Goal: Task Accomplishment & Management: Manage account settings

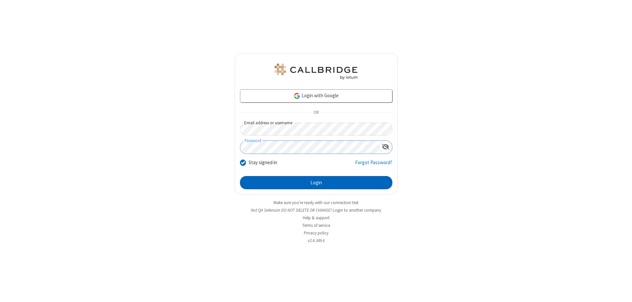
click at [316, 182] on button "Login" at bounding box center [316, 182] width 153 height 13
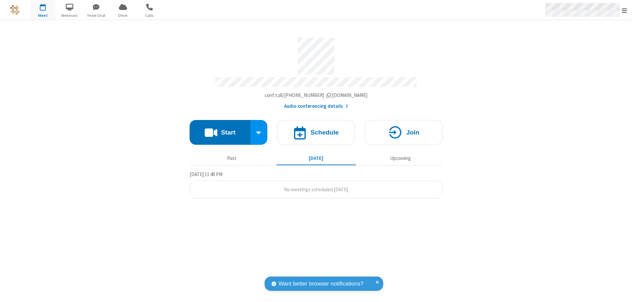
click at [625, 10] on span "Open menu" at bounding box center [624, 10] width 5 height 7
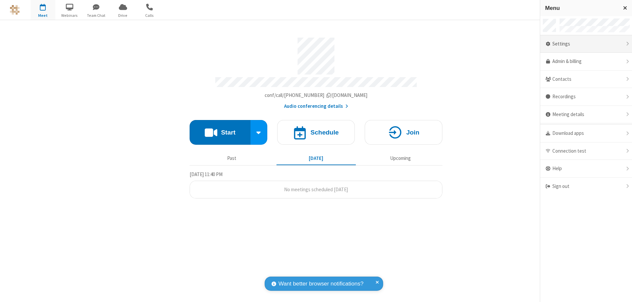
click at [586, 44] on div "Settings" at bounding box center [587, 44] width 92 height 18
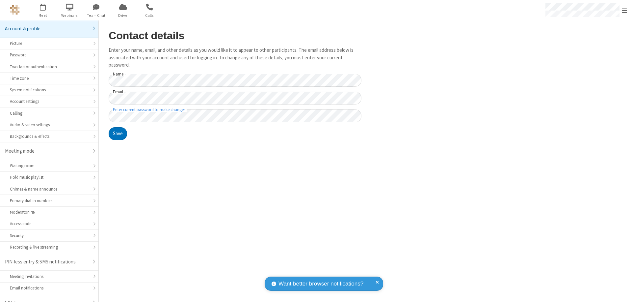
scroll to position [9, 0]
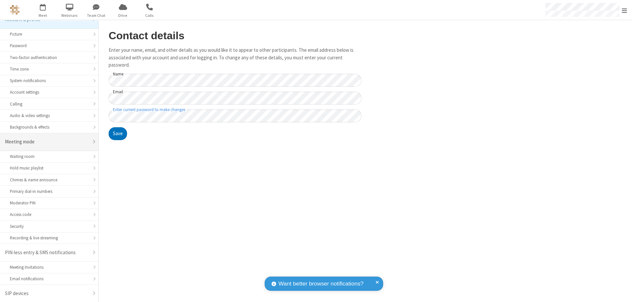
click at [47, 142] on div "Meeting mode" at bounding box center [47, 142] width 84 height 8
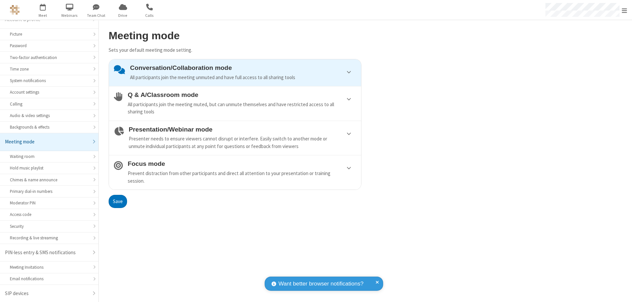
click at [235, 72] on div "Conversation/Collaboration mode All participants join the meeting unmuted and h…" at bounding box center [243, 72] width 226 height 17
click at [118, 201] on button "Save" at bounding box center [118, 201] width 18 height 13
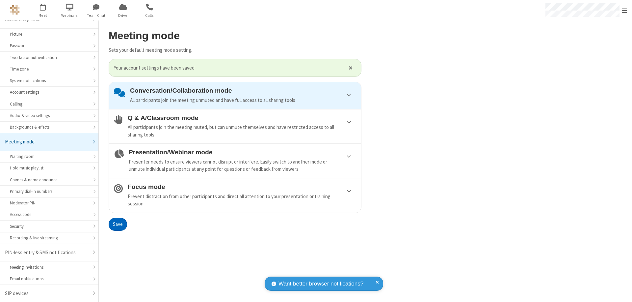
click at [625, 10] on span "Open menu" at bounding box center [624, 10] width 5 height 7
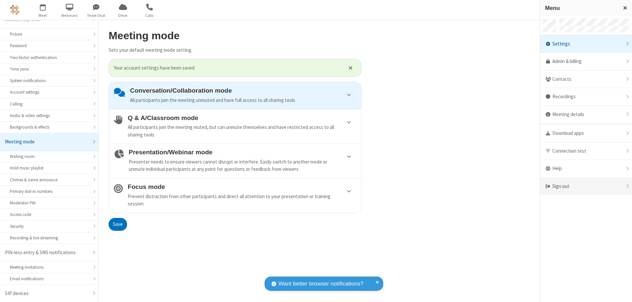
click at [586, 186] on div "Sign out" at bounding box center [587, 186] width 92 height 17
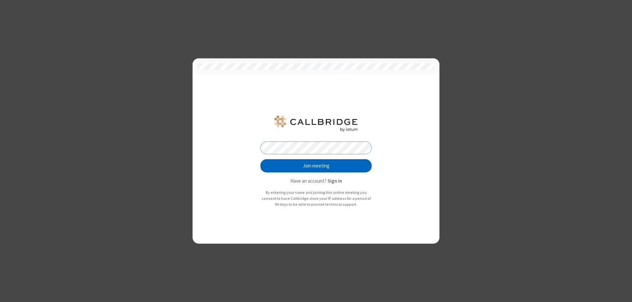
click at [316, 166] on button "Join meeting" at bounding box center [316, 165] width 111 height 13
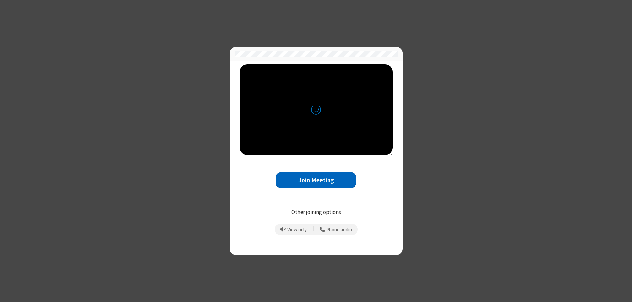
click at [316, 180] on button "Join Meeting" at bounding box center [316, 180] width 81 height 16
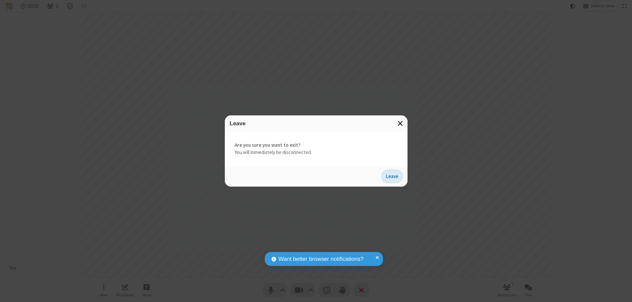
click at [392, 176] on button "Leave" at bounding box center [392, 176] width 21 height 13
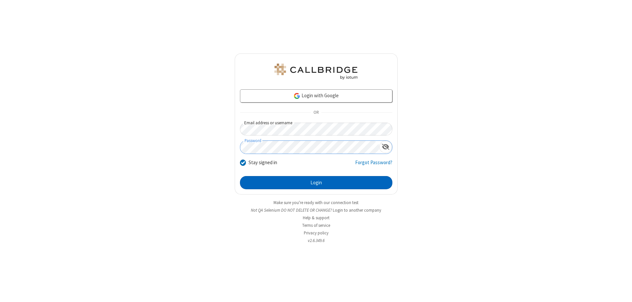
click at [316, 182] on button "Login" at bounding box center [316, 182] width 153 height 13
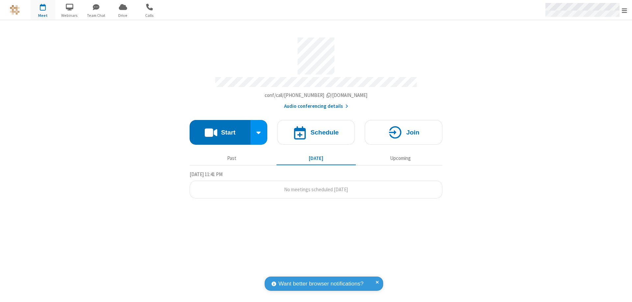
click at [625, 10] on span "Open menu" at bounding box center [624, 10] width 5 height 7
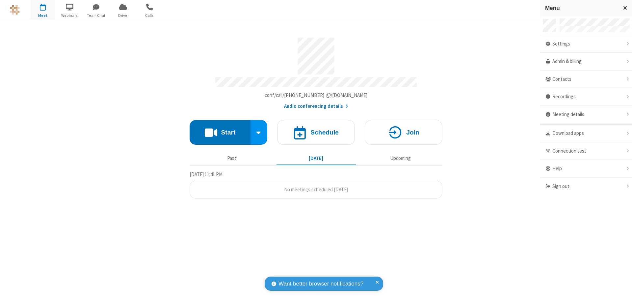
click at [586, 44] on div "Settings" at bounding box center [587, 44] width 92 height 18
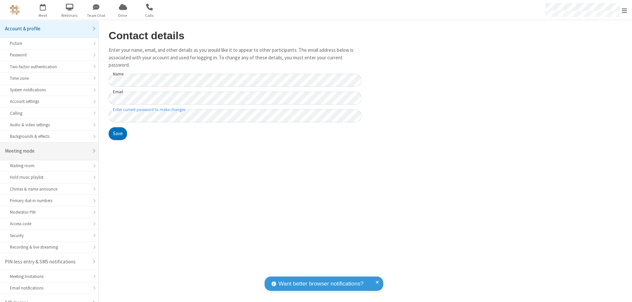
click at [47, 147] on div "Meeting mode" at bounding box center [47, 151] width 84 height 8
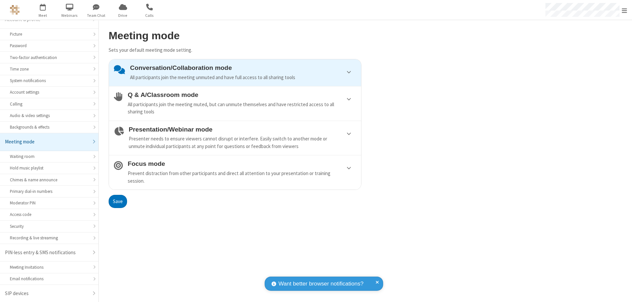
click at [235, 72] on div "Conversation/Collaboration mode All participants join the meeting unmuted and h…" at bounding box center [243, 72] width 226 height 17
click at [118, 201] on button "Save" at bounding box center [118, 201] width 18 height 13
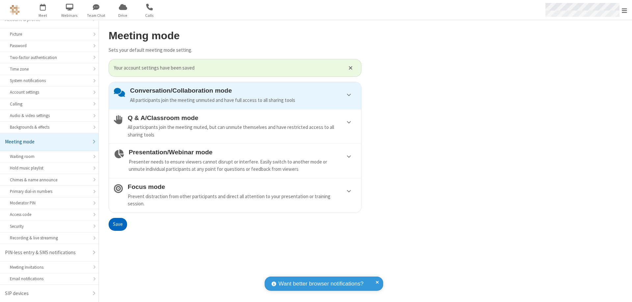
click at [625, 10] on span "Open menu" at bounding box center [624, 10] width 5 height 7
